Goal: Task Accomplishment & Management: Use online tool/utility

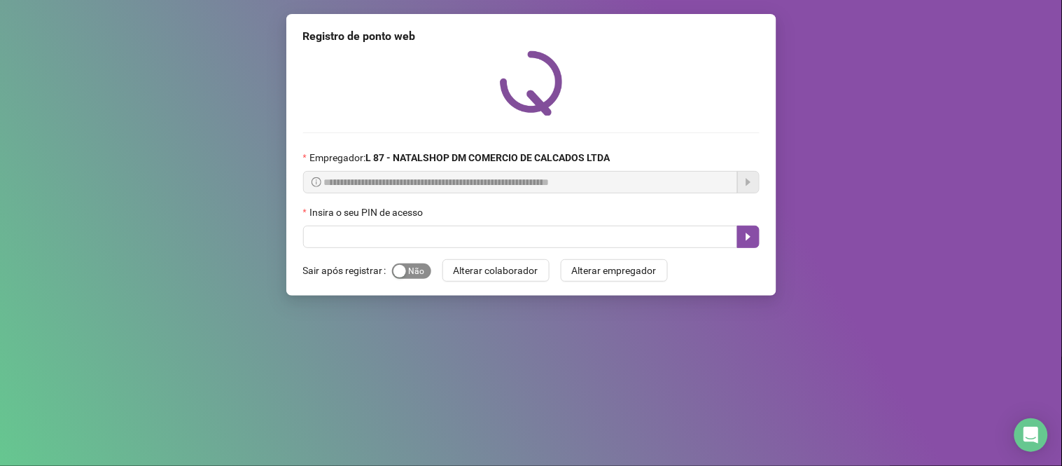
click at [417, 268] on span "Sim Não" at bounding box center [411, 270] width 39 height 15
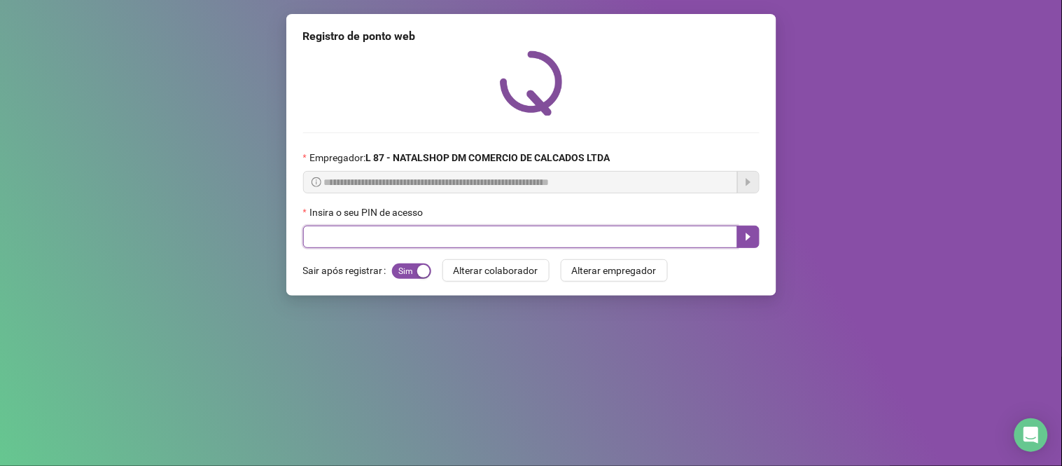
click at [363, 237] on input "text" at bounding box center [520, 237] width 435 height 22
type input "*****"
click at [749, 235] on icon "caret-right" at bounding box center [748, 236] width 11 height 11
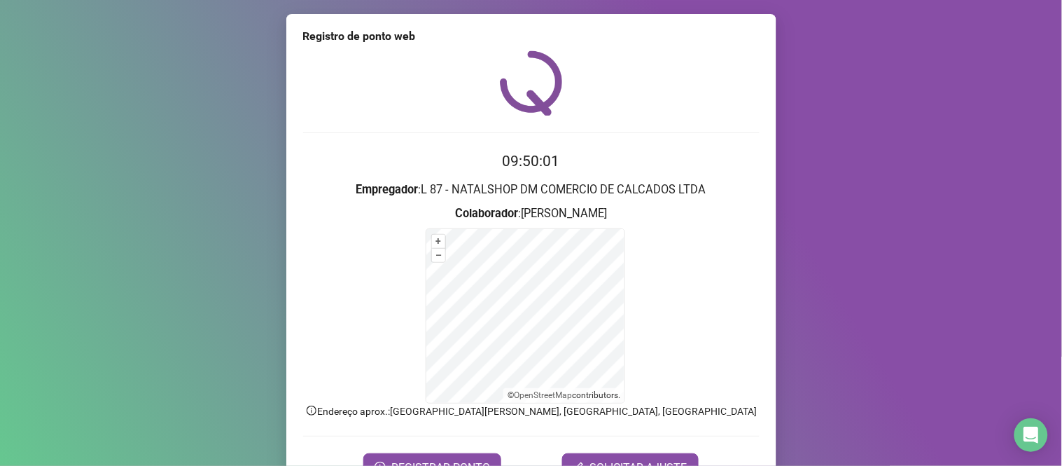
scroll to position [76, 0]
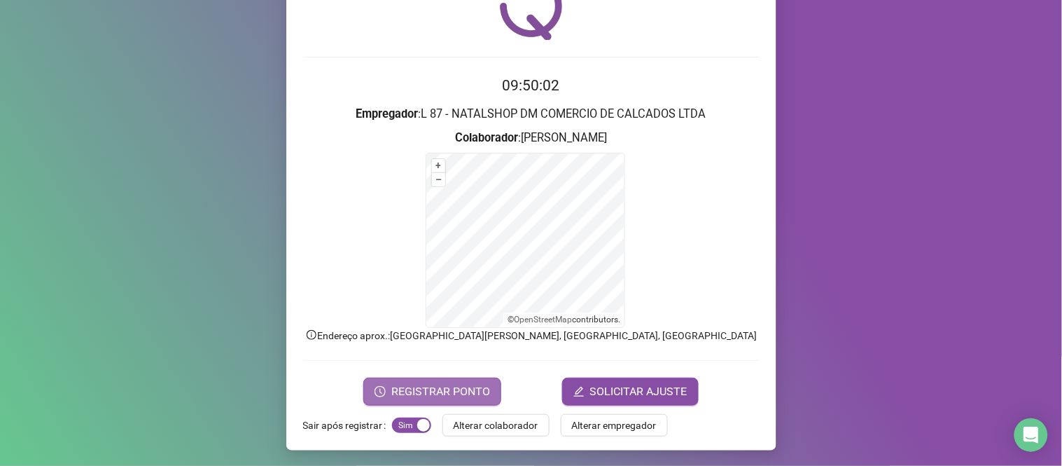
click at [445, 392] on span "REGISTRAR PONTO" at bounding box center [440, 391] width 99 height 17
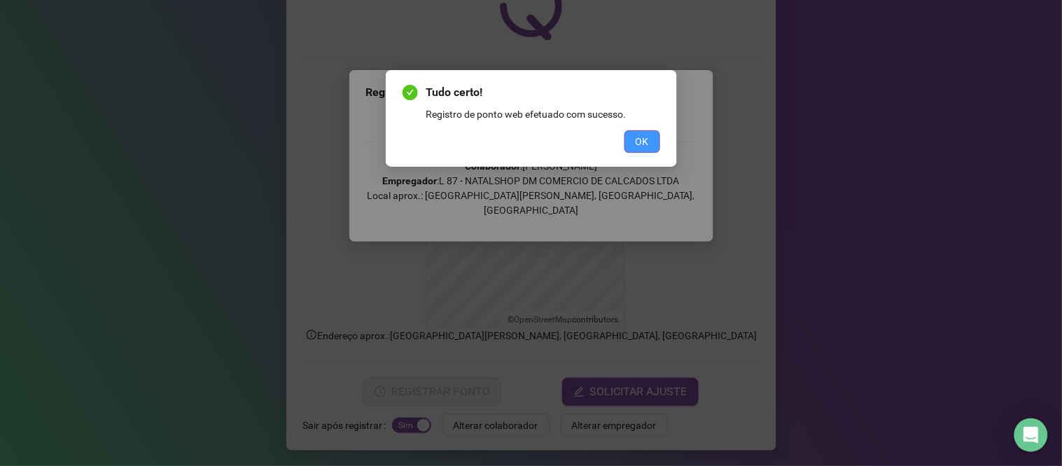
click at [650, 142] on button "OK" at bounding box center [643, 141] width 36 height 22
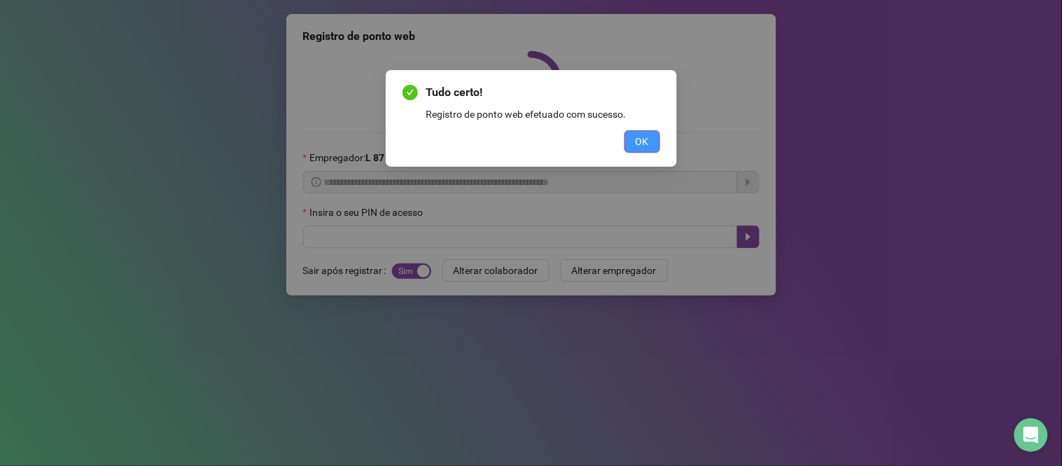
scroll to position [0, 0]
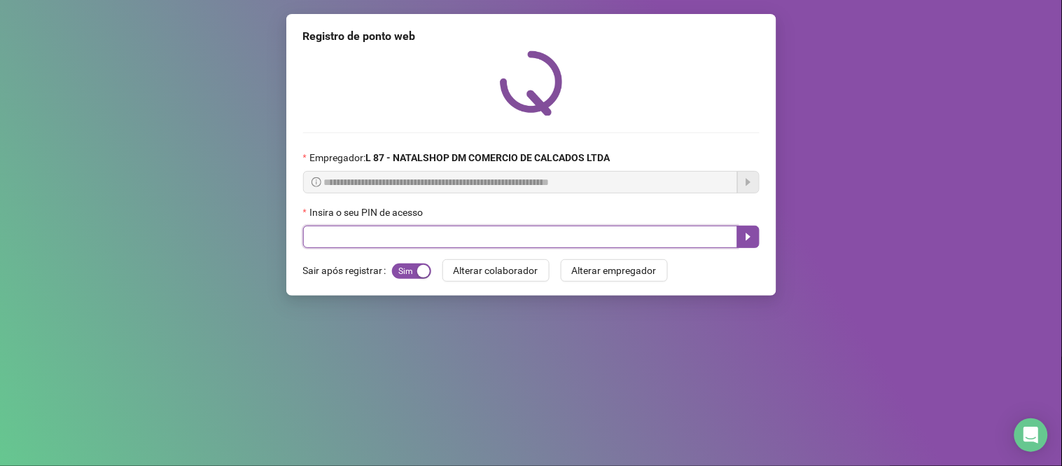
click at [510, 236] on input "text" at bounding box center [520, 237] width 435 height 22
type input "*****"
click at [743, 240] on icon "caret-right" at bounding box center [748, 236] width 11 height 11
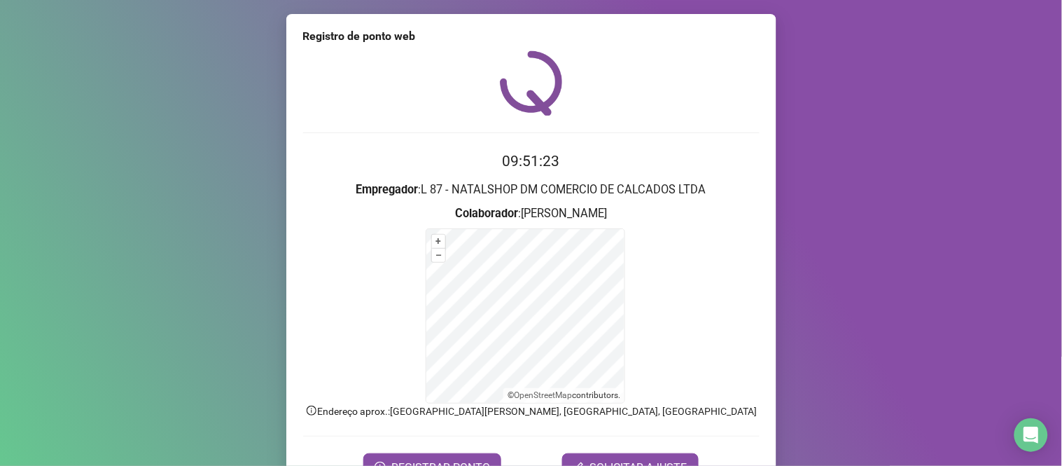
scroll to position [76, 0]
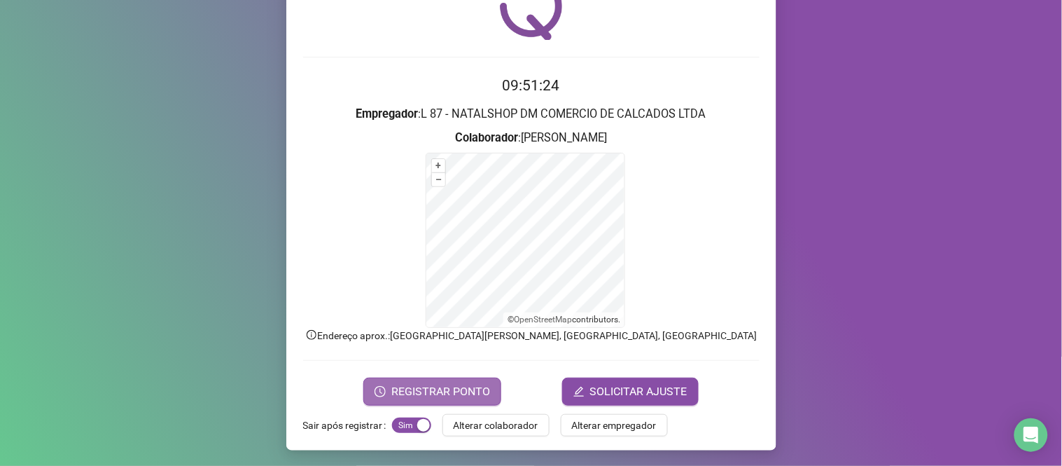
click at [460, 398] on button "REGISTRAR PONTO" at bounding box center [432, 391] width 138 height 28
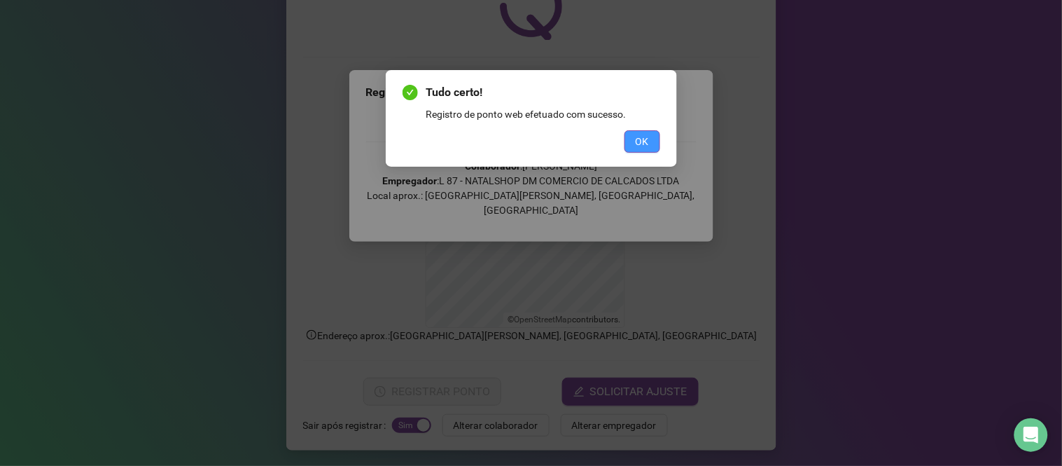
click at [633, 150] on button "OK" at bounding box center [643, 141] width 36 height 22
